Goal: Transaction & Acquisition: Subscribe to service/newsletter

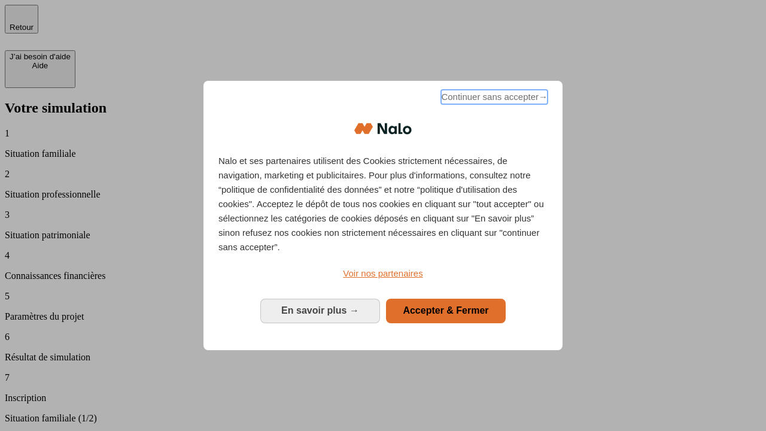
click at [493, 99] on span "Continuer sans accepter →" at bounding box center [494, 97] width 106 height 14
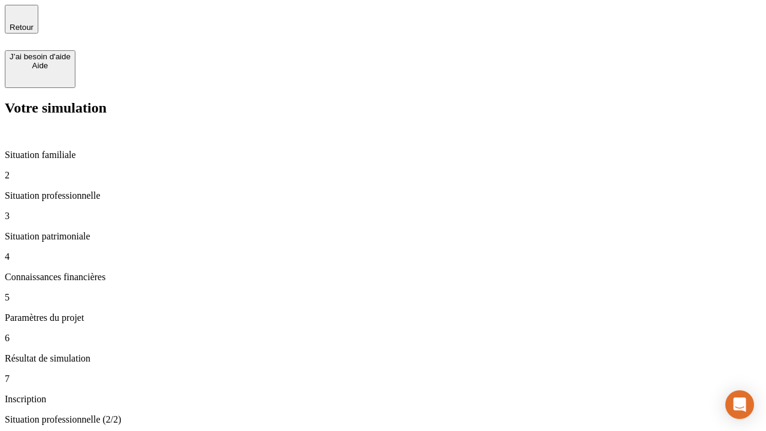
type input "30 000"
type input "1 000"
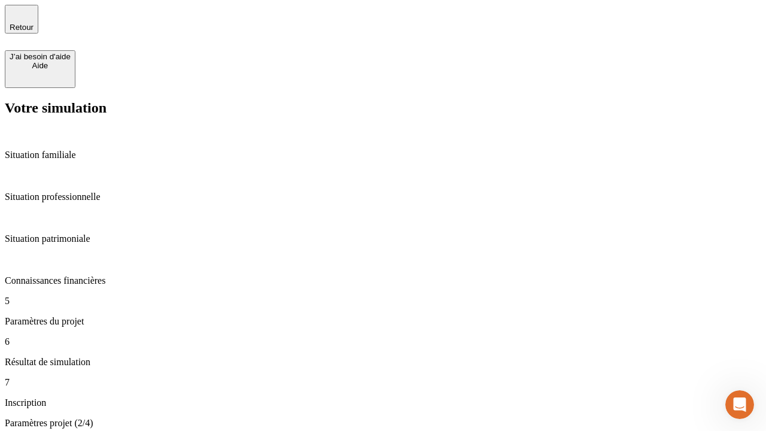
type input "40"
type input "200 000"
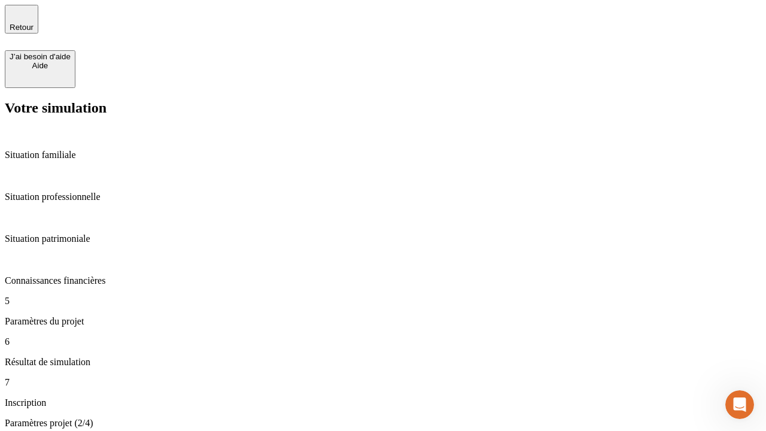
type input "640"
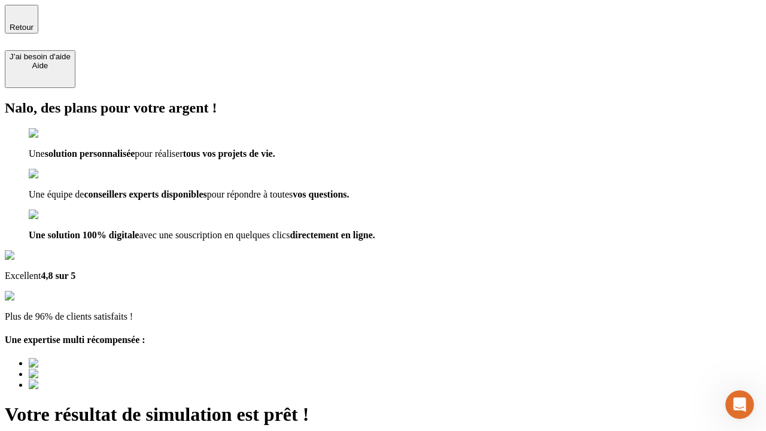
type input "[EMAIL_ADDRESS][DOMAIN_NAME]"
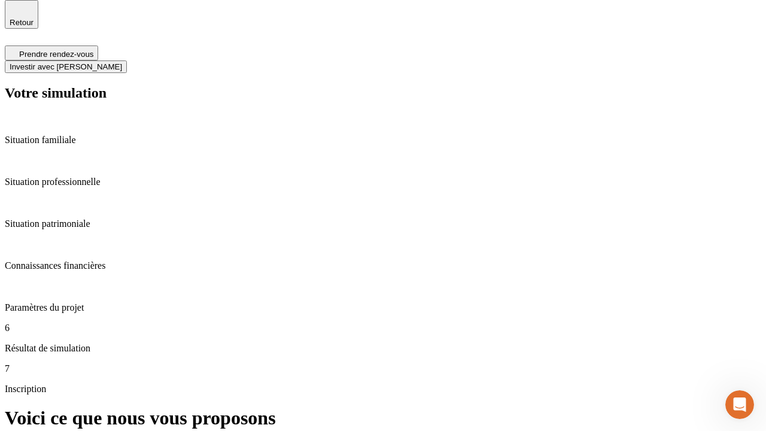
click at [122, 62] on span "Investir avec [PERSON_NAME]" at bounding box center [66, 66] width 112 height 9
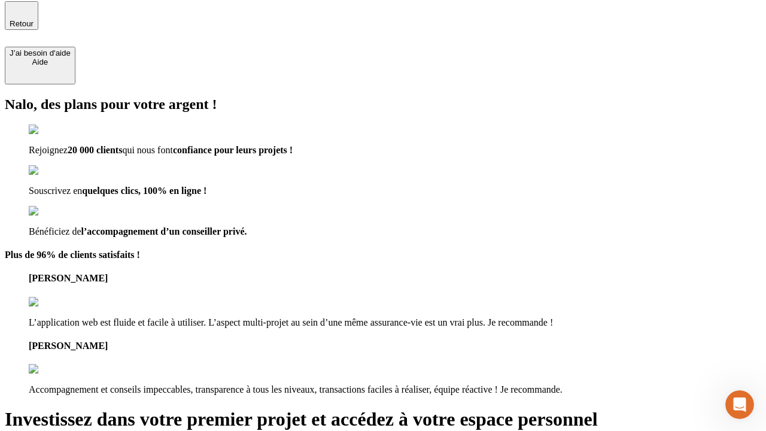
type input "[PERSON_NAME][EMAIL_ADDRESS][DOMAIN_NAME]"
